Goal: Task Accomplishment & Management: Use online tool/utility

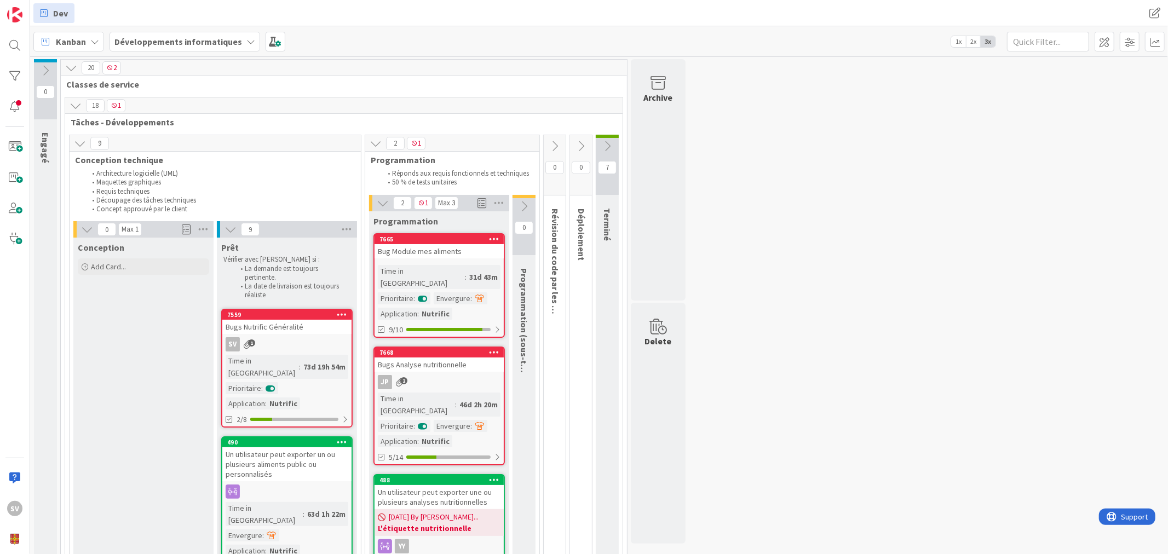
click at [439, 253] on div "Bug Module mes aliments" at bounding box center [438, 251] width 129 height 14
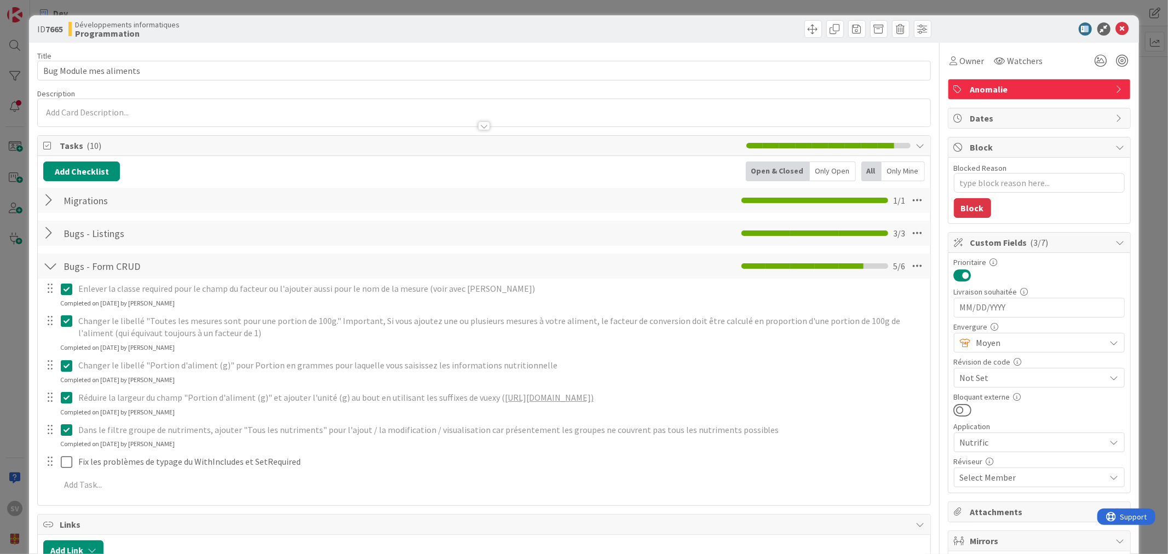
type textarea "x"
